Goal: Task Accomplishment & Management: Complete application form

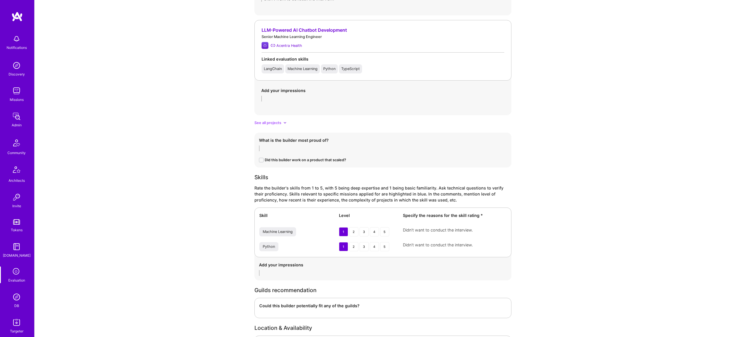
scroll to position [640, 0]
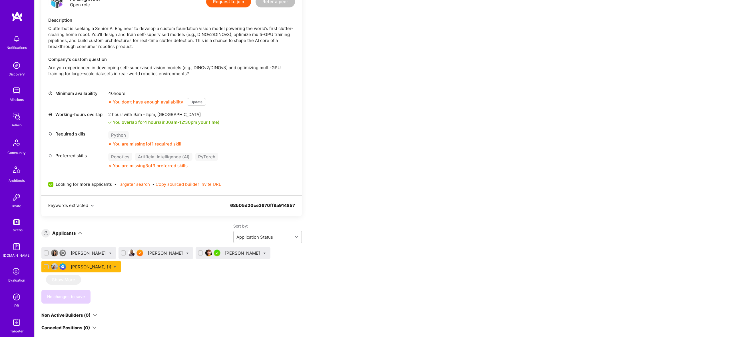
scroll to position [151, 0]
click at [92, 265] on div "Mohamed Rahmouni [1]" at bounding box center [91, 266] width 41 height 6
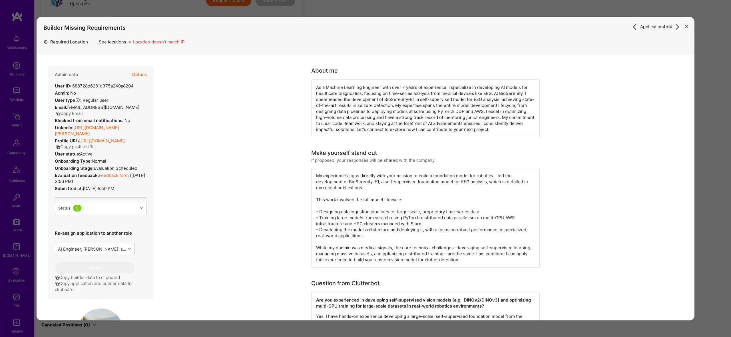
click at [216, 12] on div "Application 4 of 4 Builder Missing Requirements Required Location See locations…" at bounding box center [365, 168] width 731 height 337
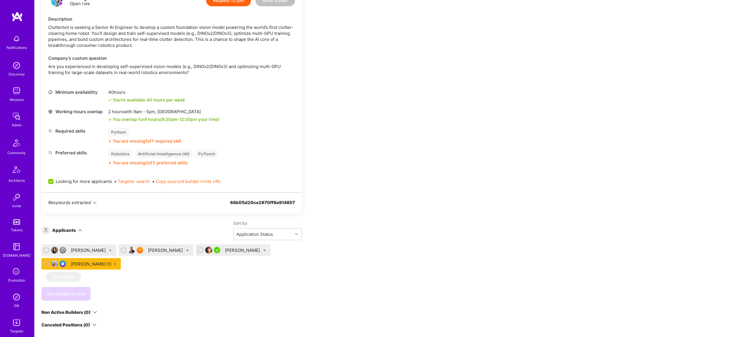
click at [85, 264] on div "Mohamed Rahmouni [1]" at bounding box center [91, 264] width 41 height 6
click at [52, 262] on img at bounding box center [54, 263] width 7 height 7
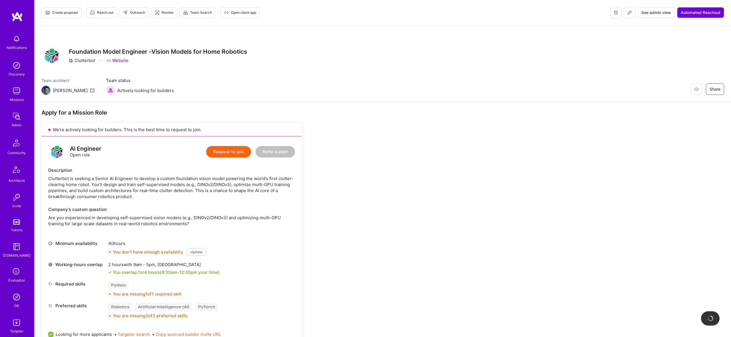
scroll to position [221, 0]
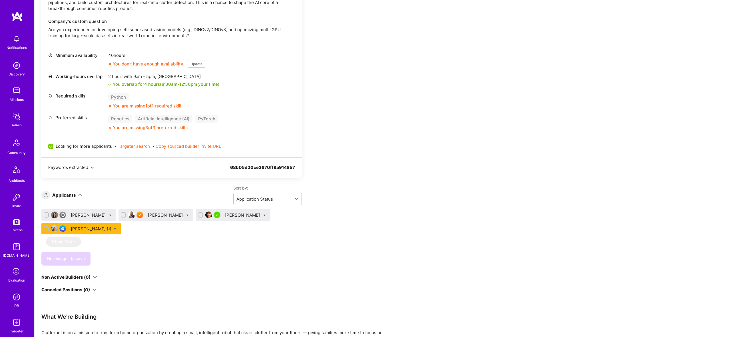
scroll to position [188, 0]
